Goal: Task Accomplishment & Management: Manage account settings

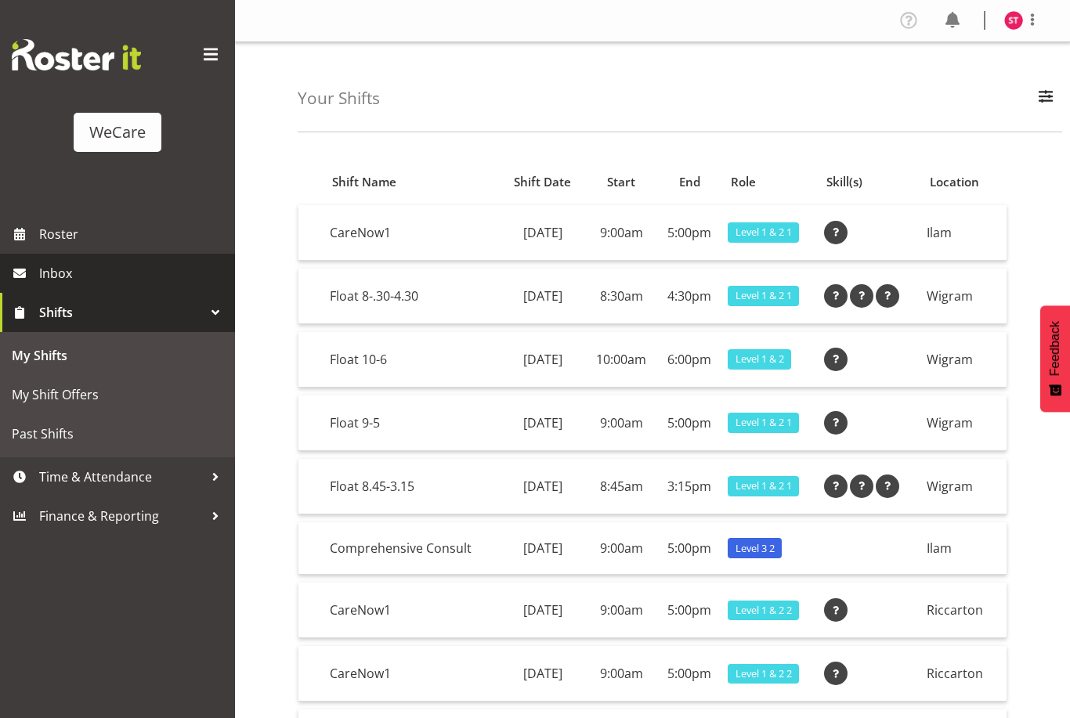
click at [161, 283] on span "Inbox" at bounding box center [133, 273] width 188 height 23
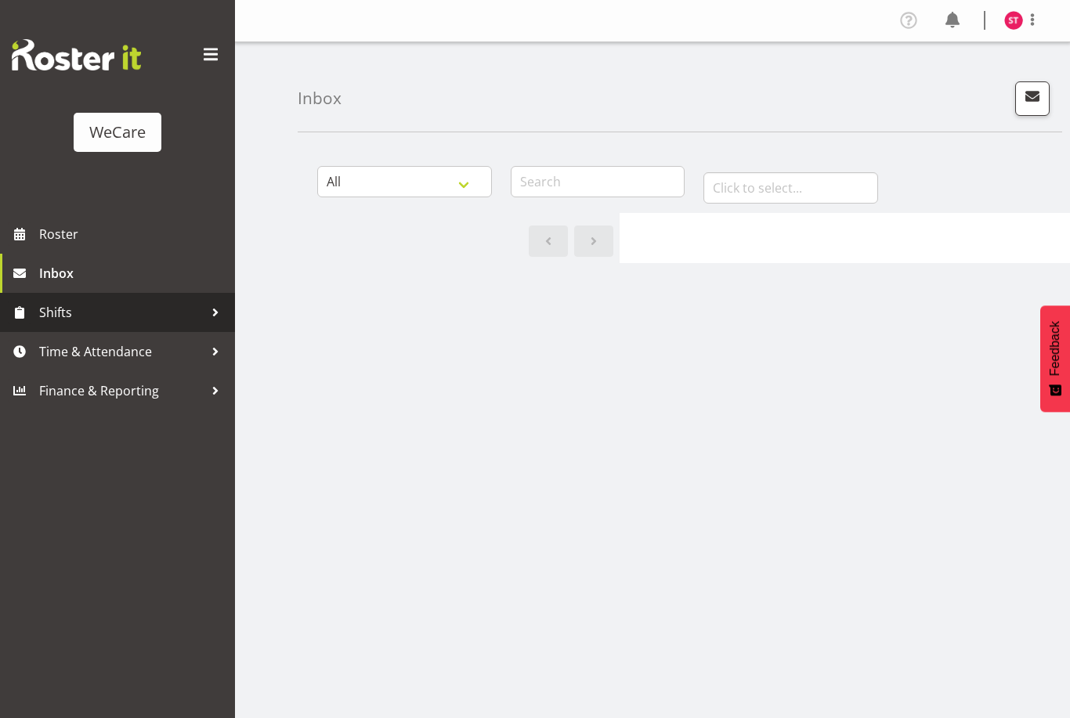
click at [183, 316] on span "Shifts" at bounding box center [121, 312] width 164 height 23
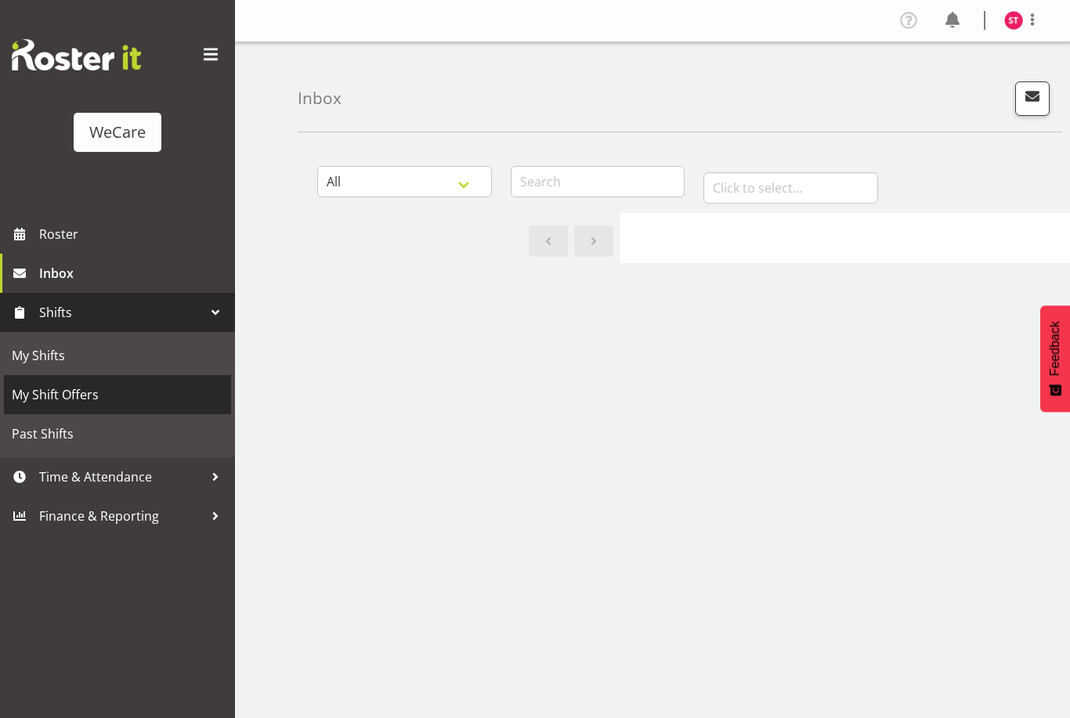
click at [81, 394] on span "My Shift Offers" at bounding box center [117, 394] width 211 height 23
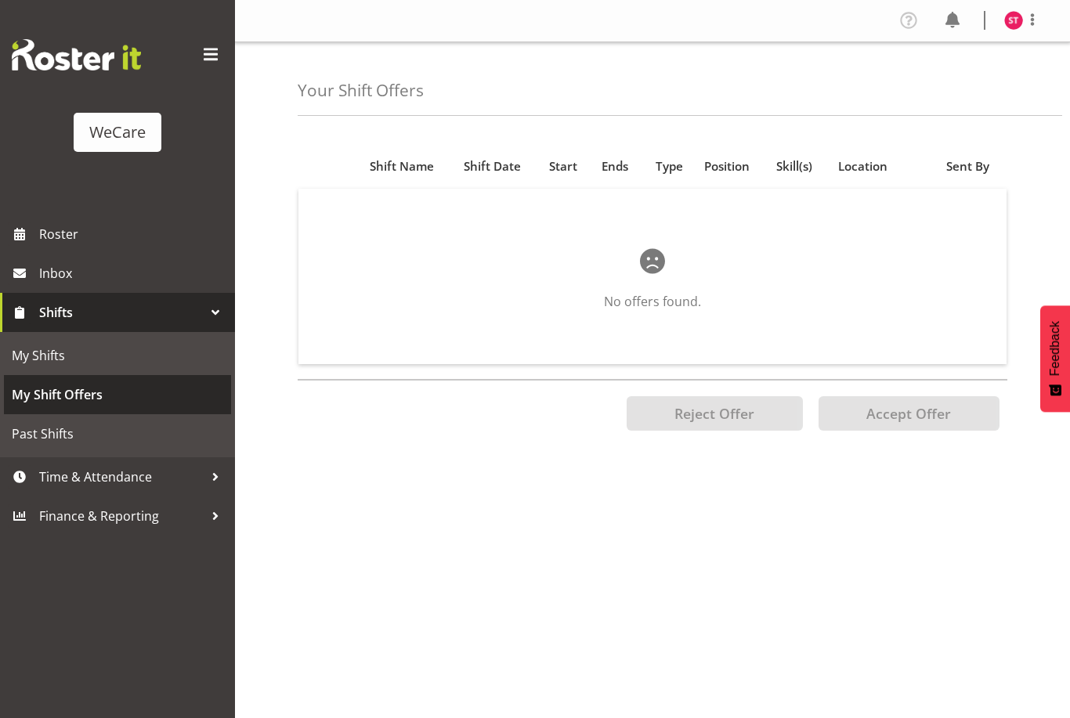
click at [194, 392] on span "My Shift Offers" at bounding box center [117, 394] width 211 height 23
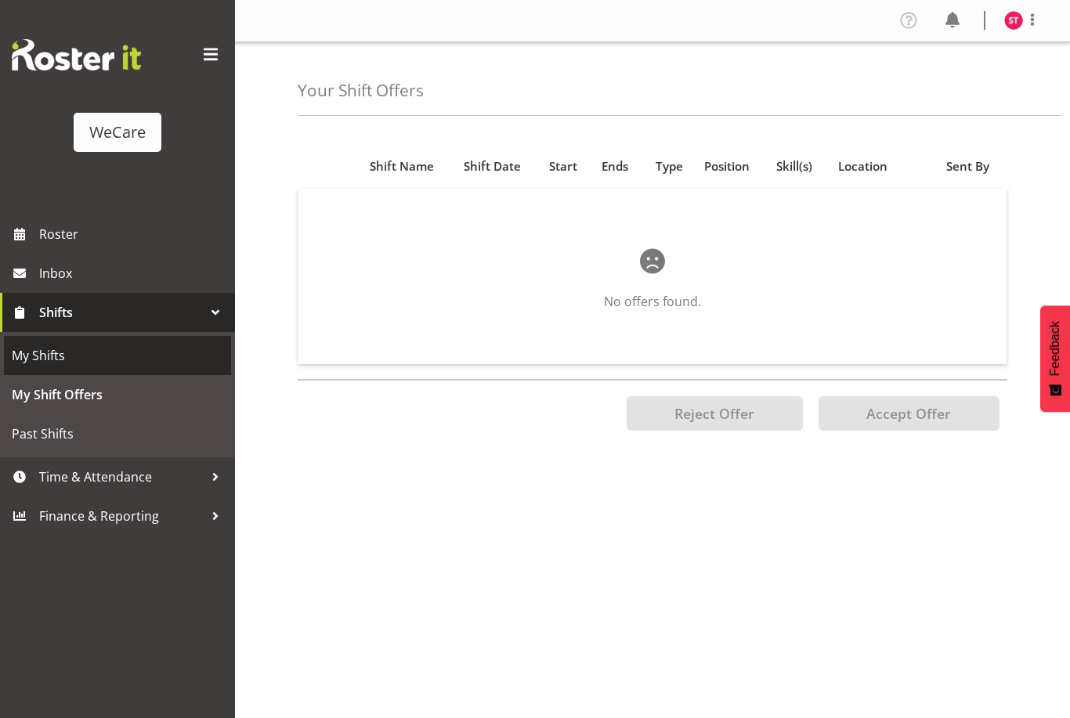
click at [153, 352] on span "My Shifts" at bounding box center [117, 355] width 211 height 23
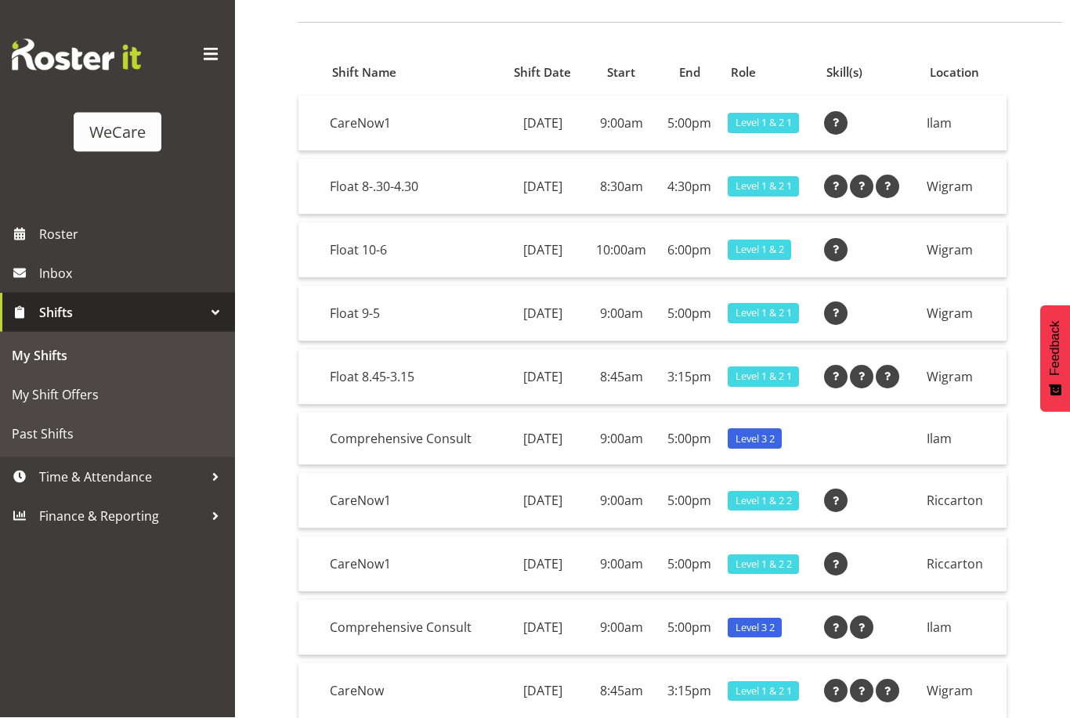
scroll to position [107, 0]
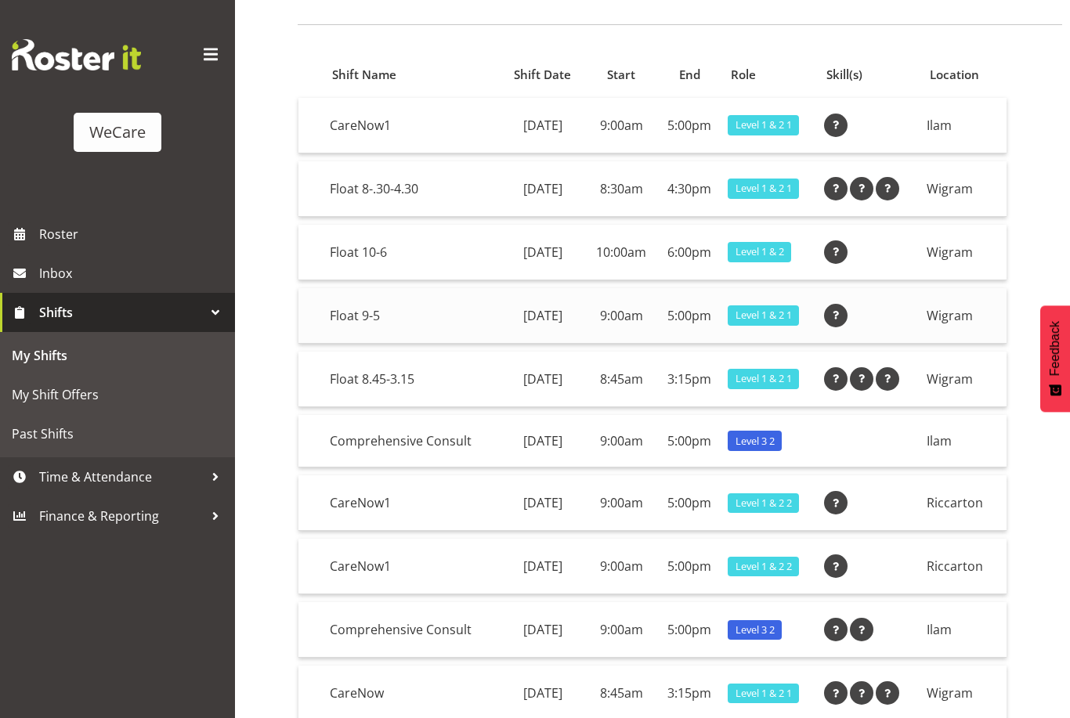
click at [845, 323] on span at bounding box center [835, 315] width 19 height 19
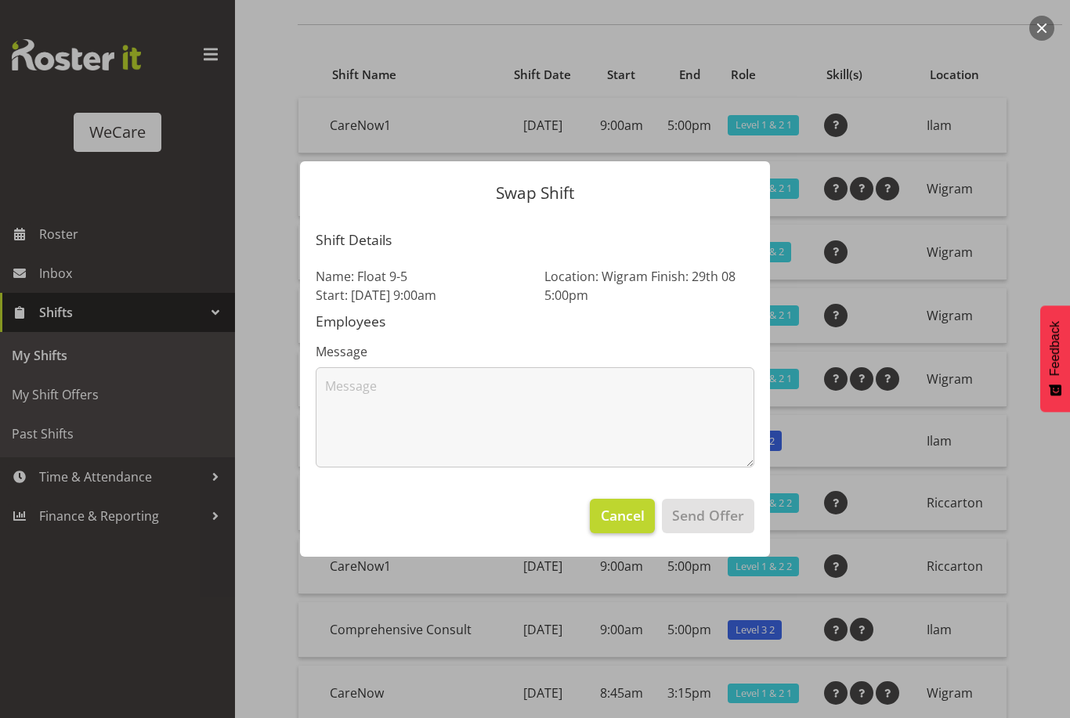
click at [639, 533] on button "Cancel" at bounding box center [622, 516] width 64 height 34
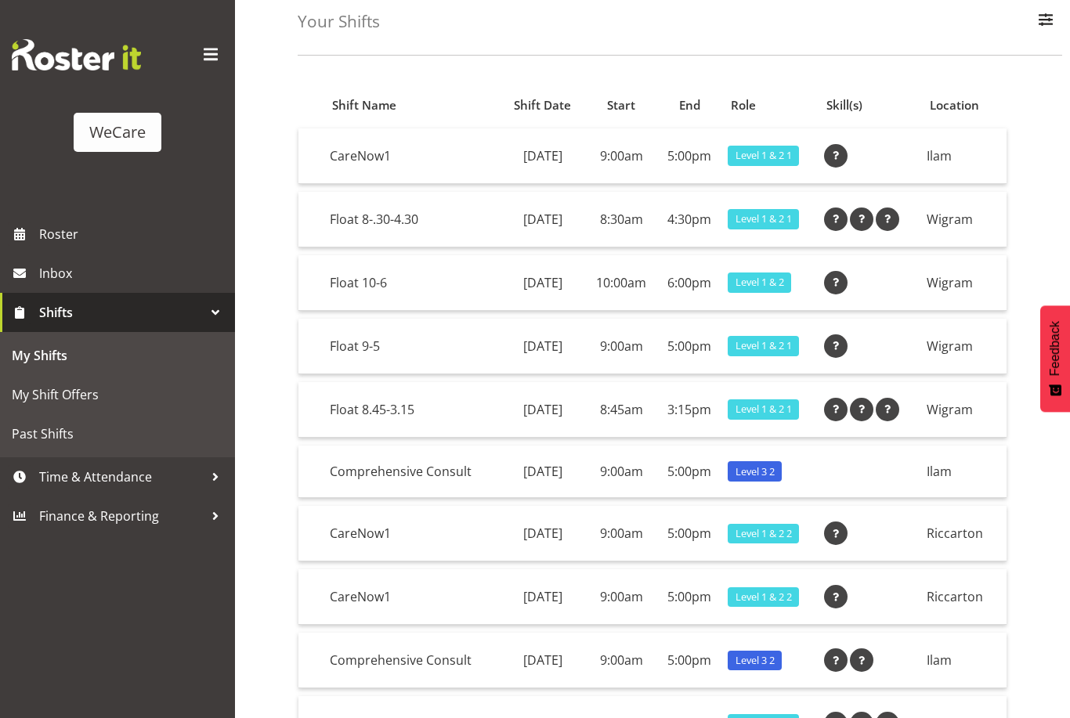
scroll to position [0, 0]
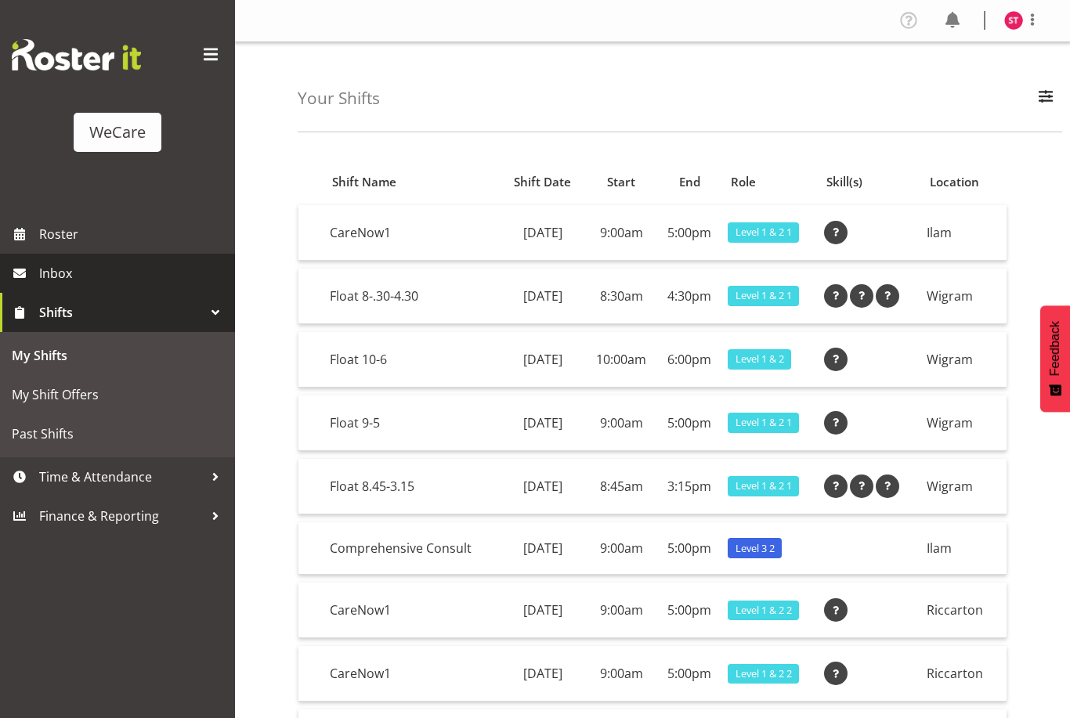
click at [164, 265] on span "Inbox" at bounding box center [133, 273] width 188 height 23
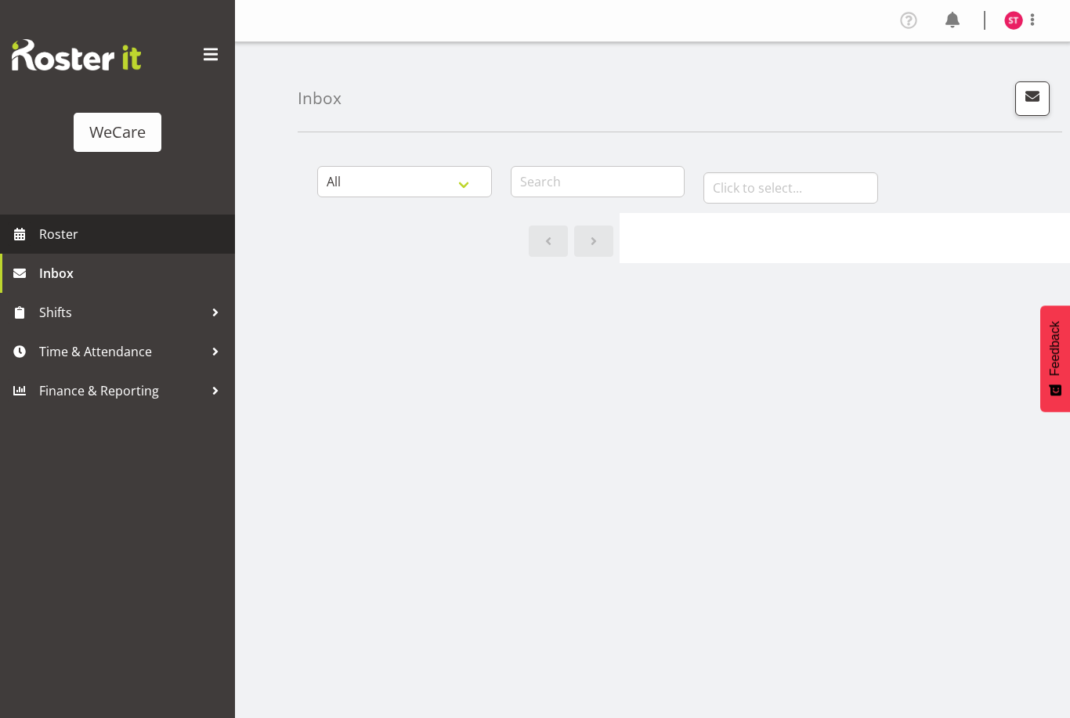
click at [176, 229] on span "Roster" at bounding box center [133, 233] width 188 height 23
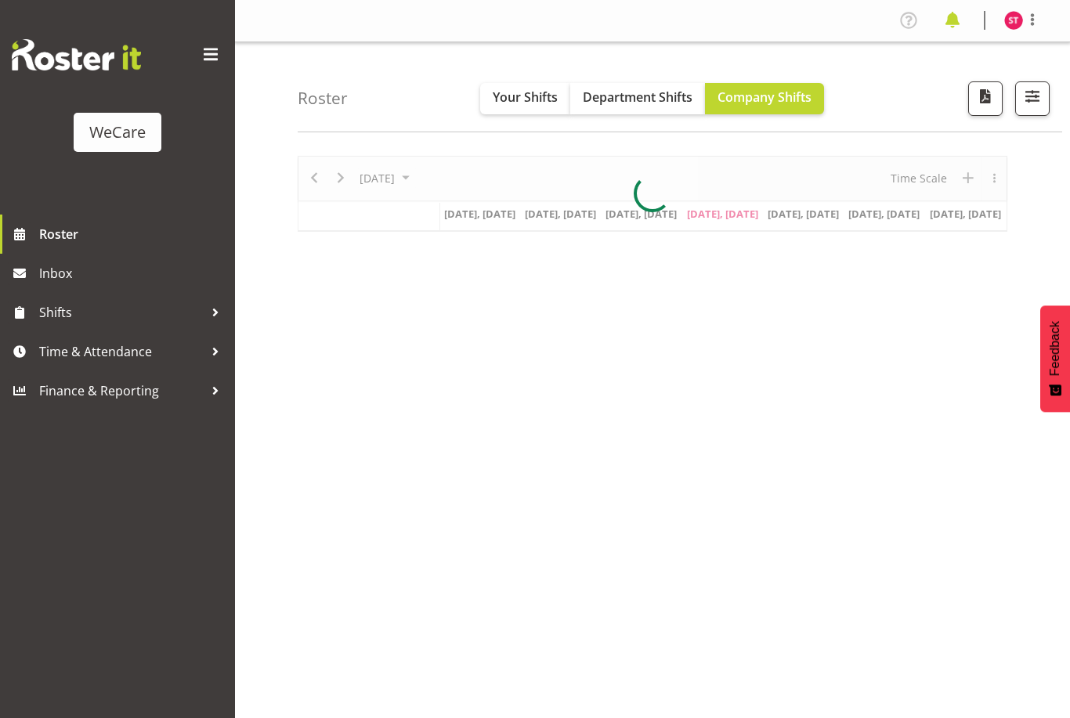
click at [963, 16] on span at bounding box center [952, 20] width 25 height 25
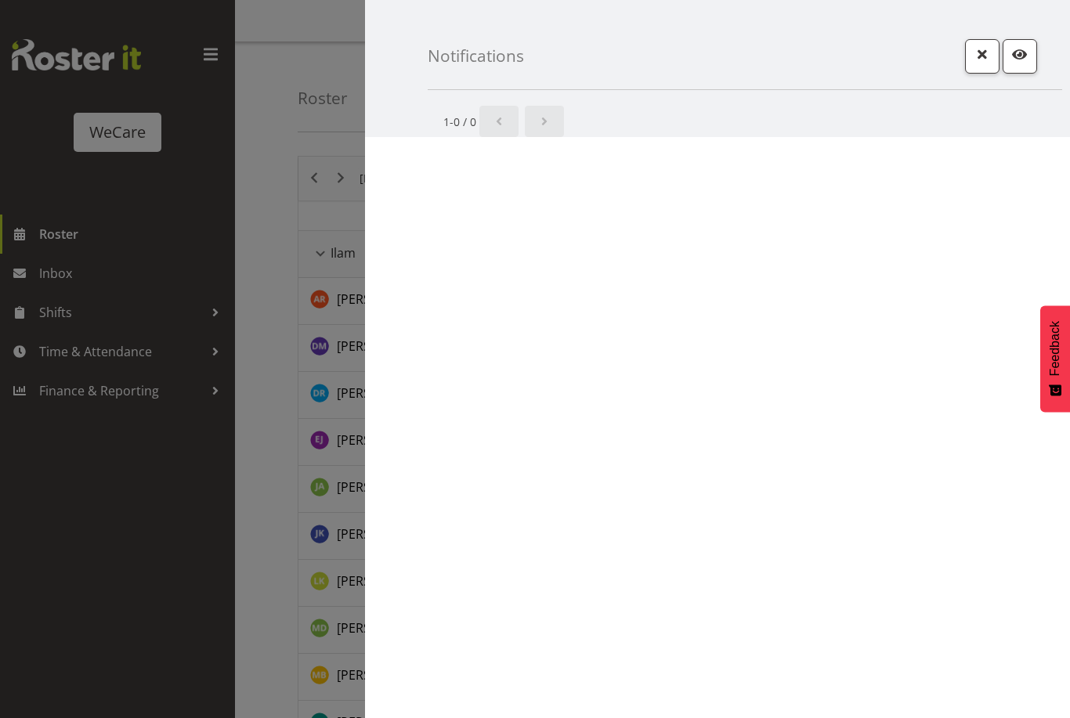
click at [969, 76] on div "Notifications" at bounding box center [745, 45] width 634 height 90
click at [973, 58] on span "button" at bounding box center [982, 54] width 20 height 20
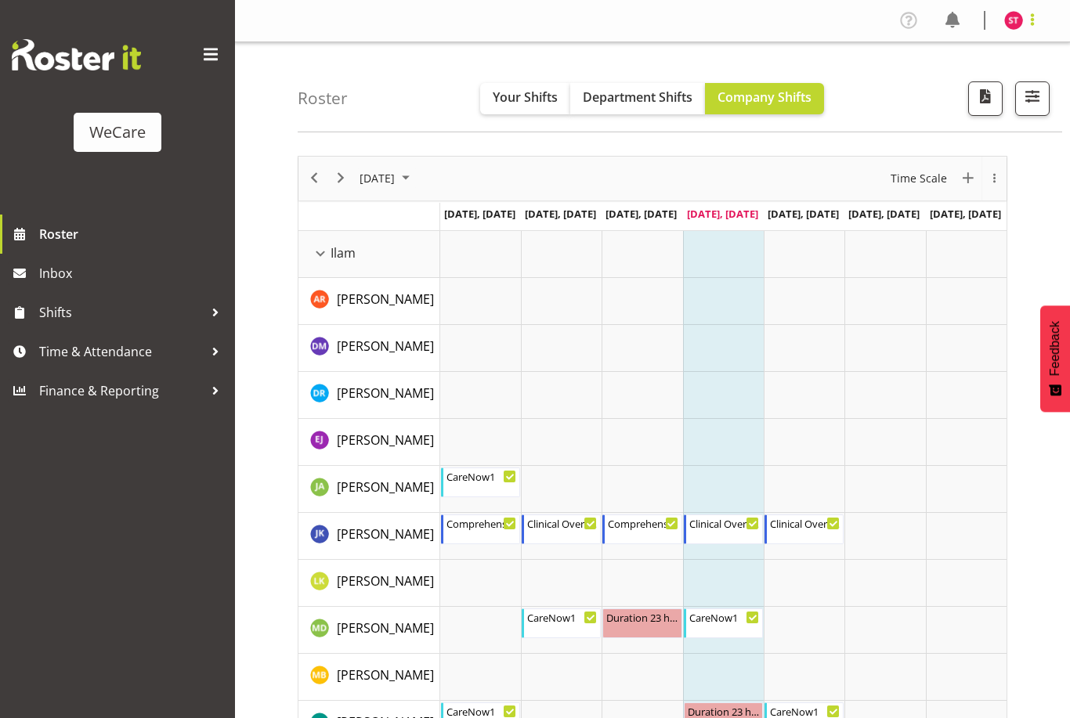
click at [1031, 25] on span at bounding box center [1032, 19] width 19 height 19
